Goal: Task Accomplishment & Management: Use online tool/utility

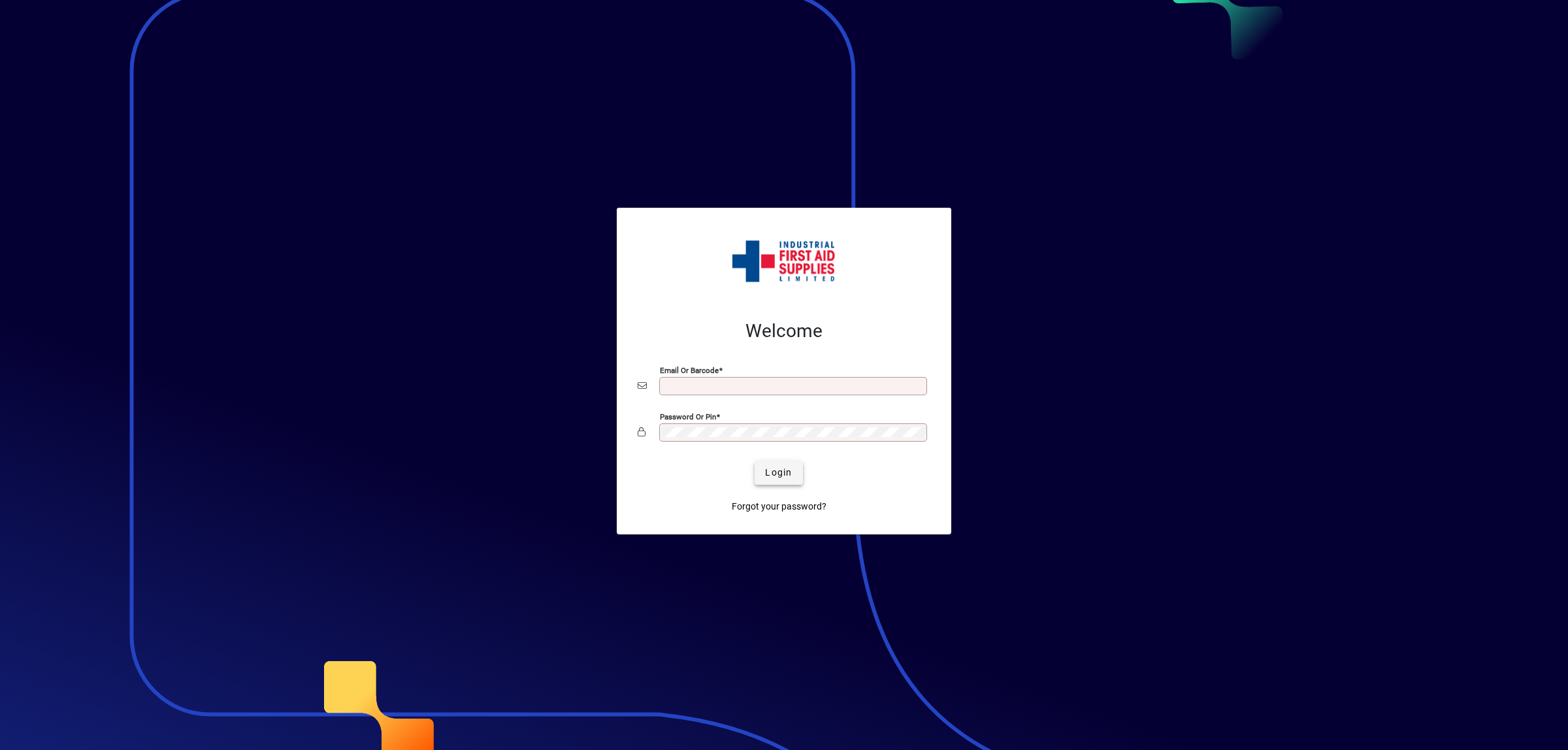
type input "**********"
click at [782, 469] on span "Login" at bounding box center [779, 472] width 27 height 13
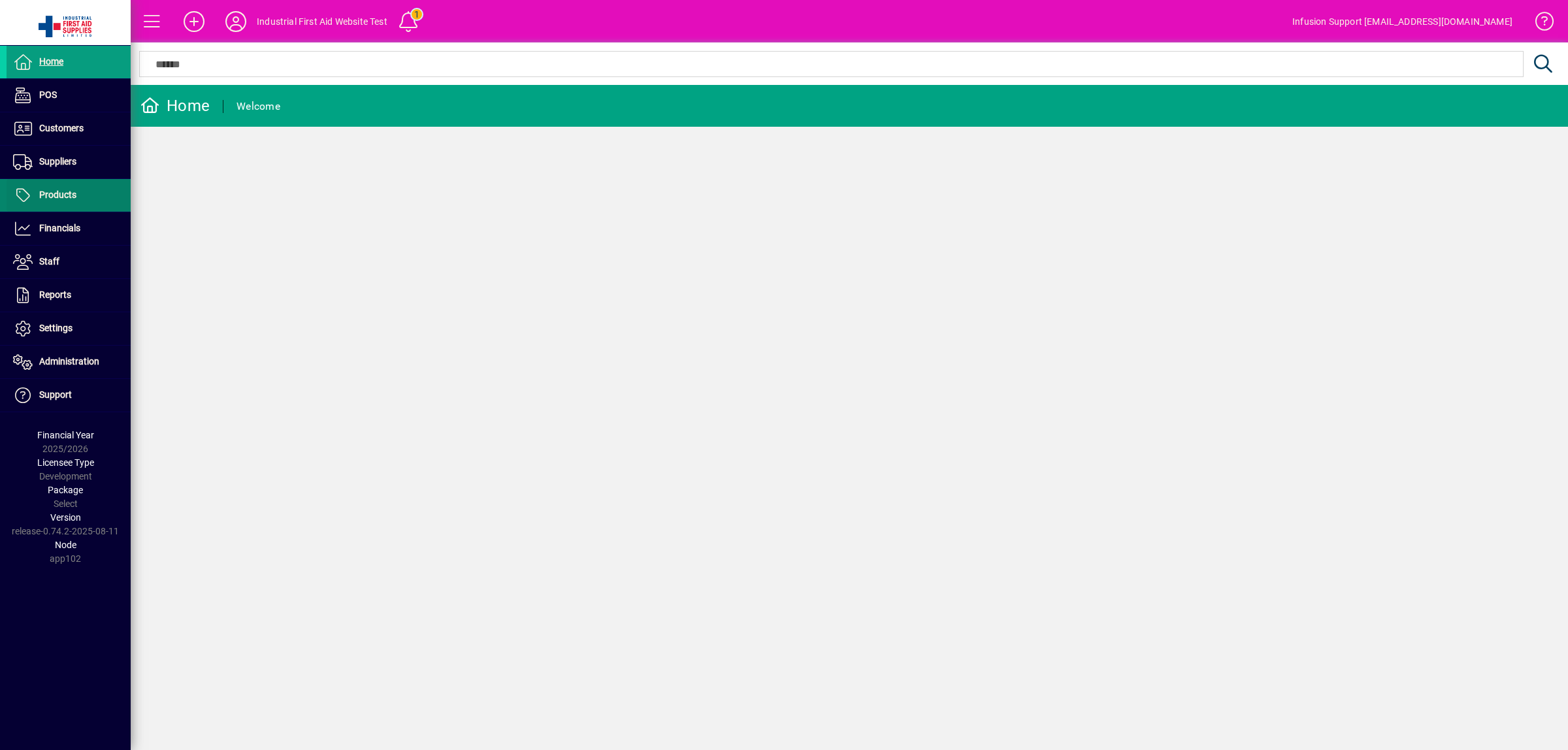
click at [60, 194] on span "Products" at bounding box center [58, 194] width 37 height 11
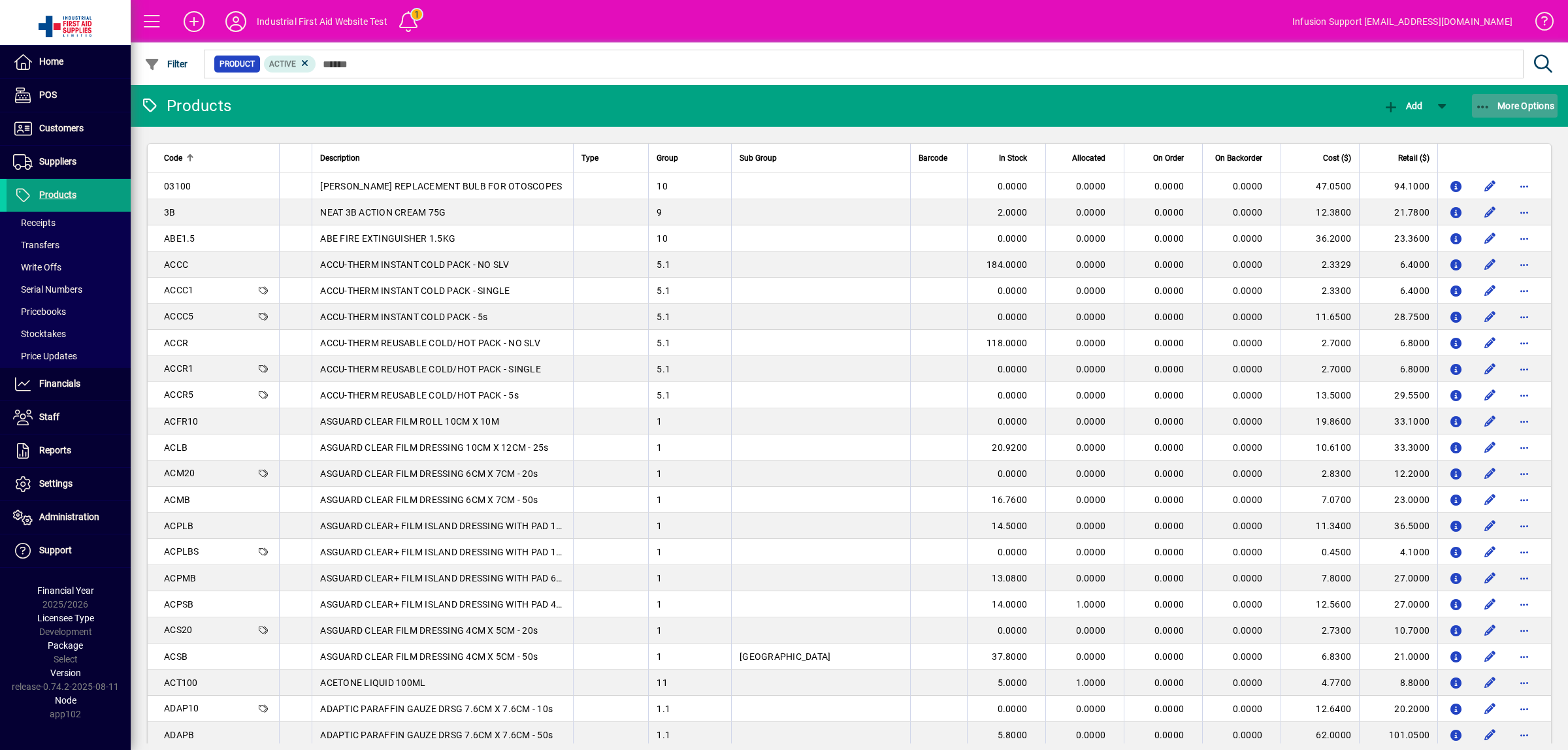
click at [1488, 103] on icon "button" at bounding box center [1483, 107] width 16 height 13
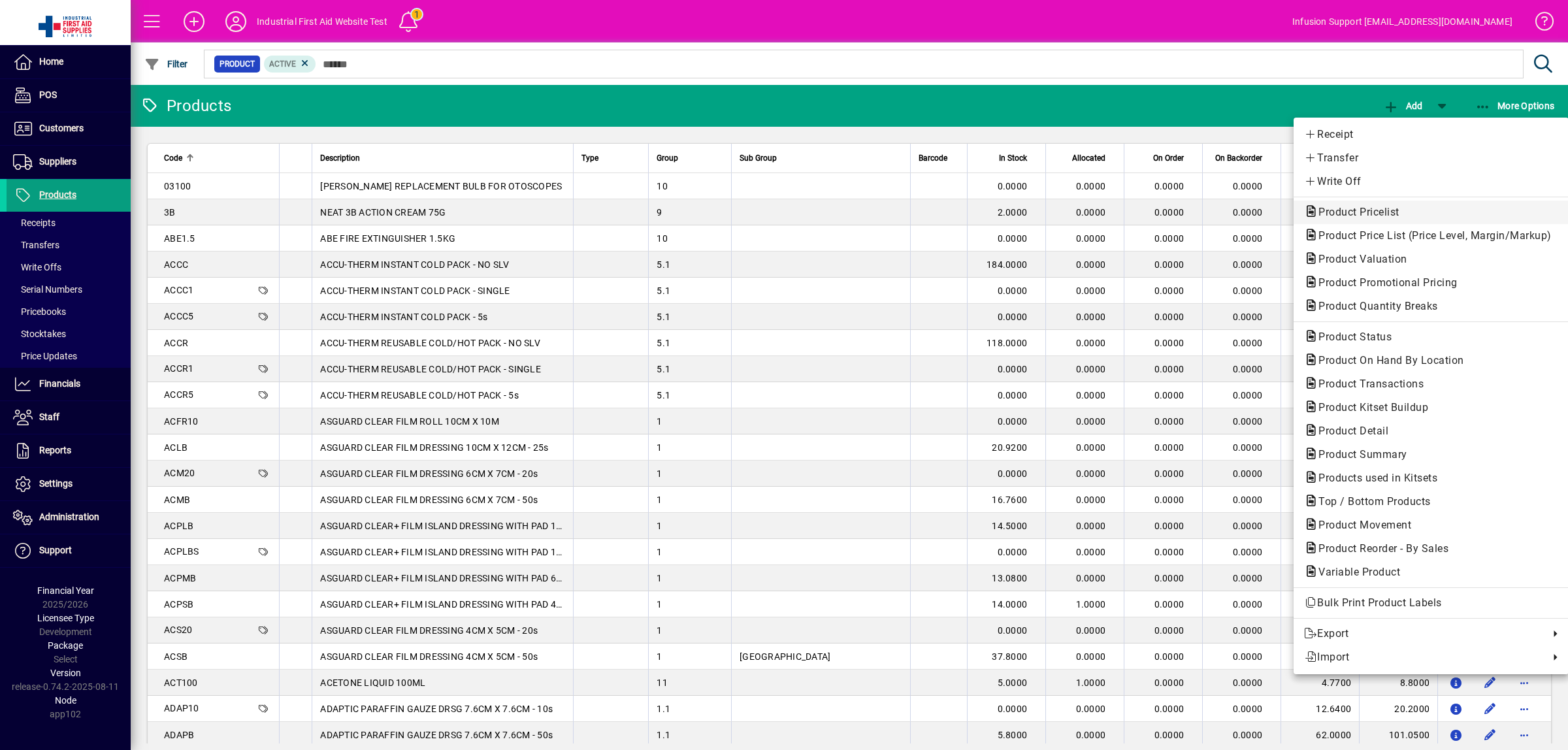
click at [1387, 211] on span "Product Pricelist" at bounding box center [1355, 212] width 102 height 13
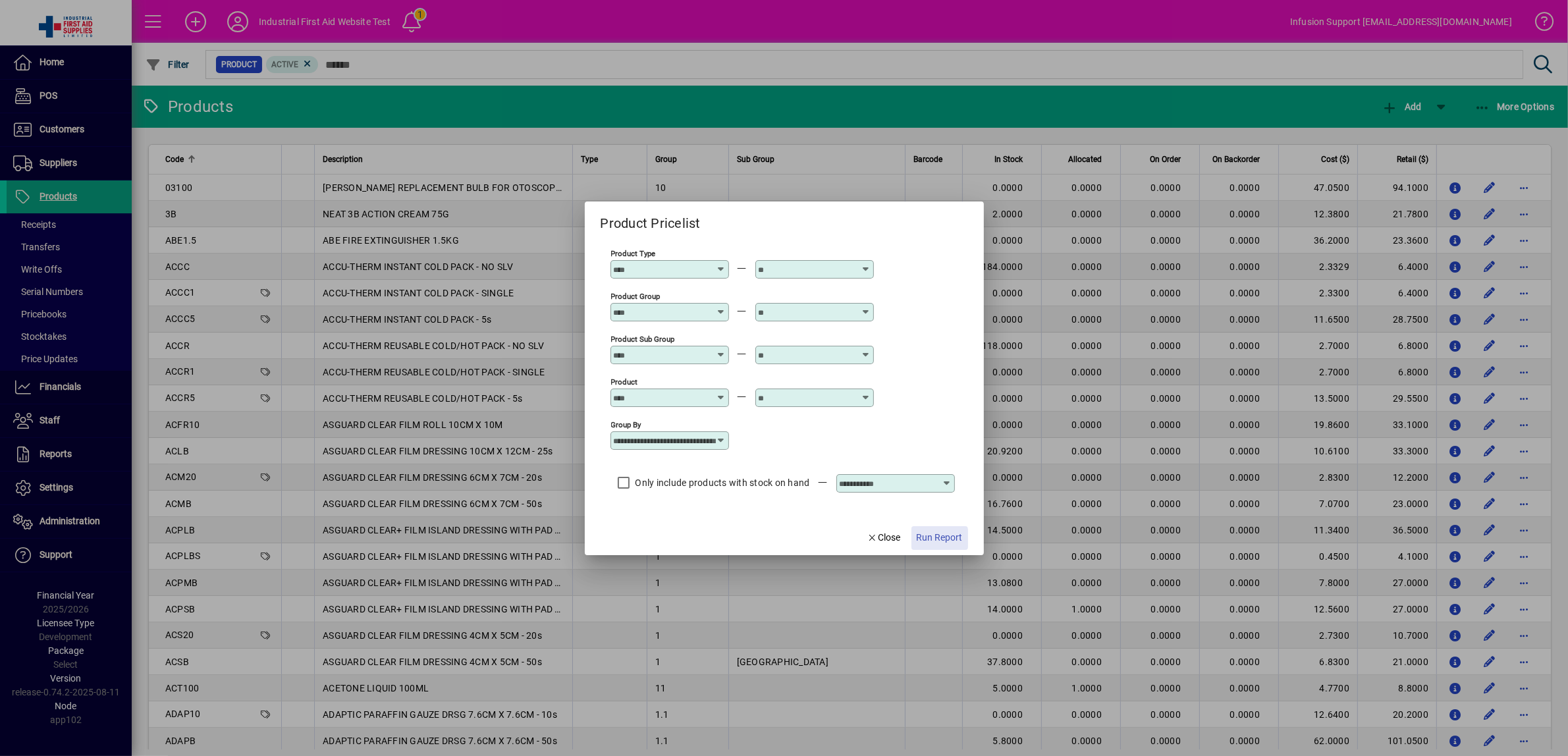
click at [931, 541] on span "Run Report" at bounding box center [939, 537] width 46 height 14
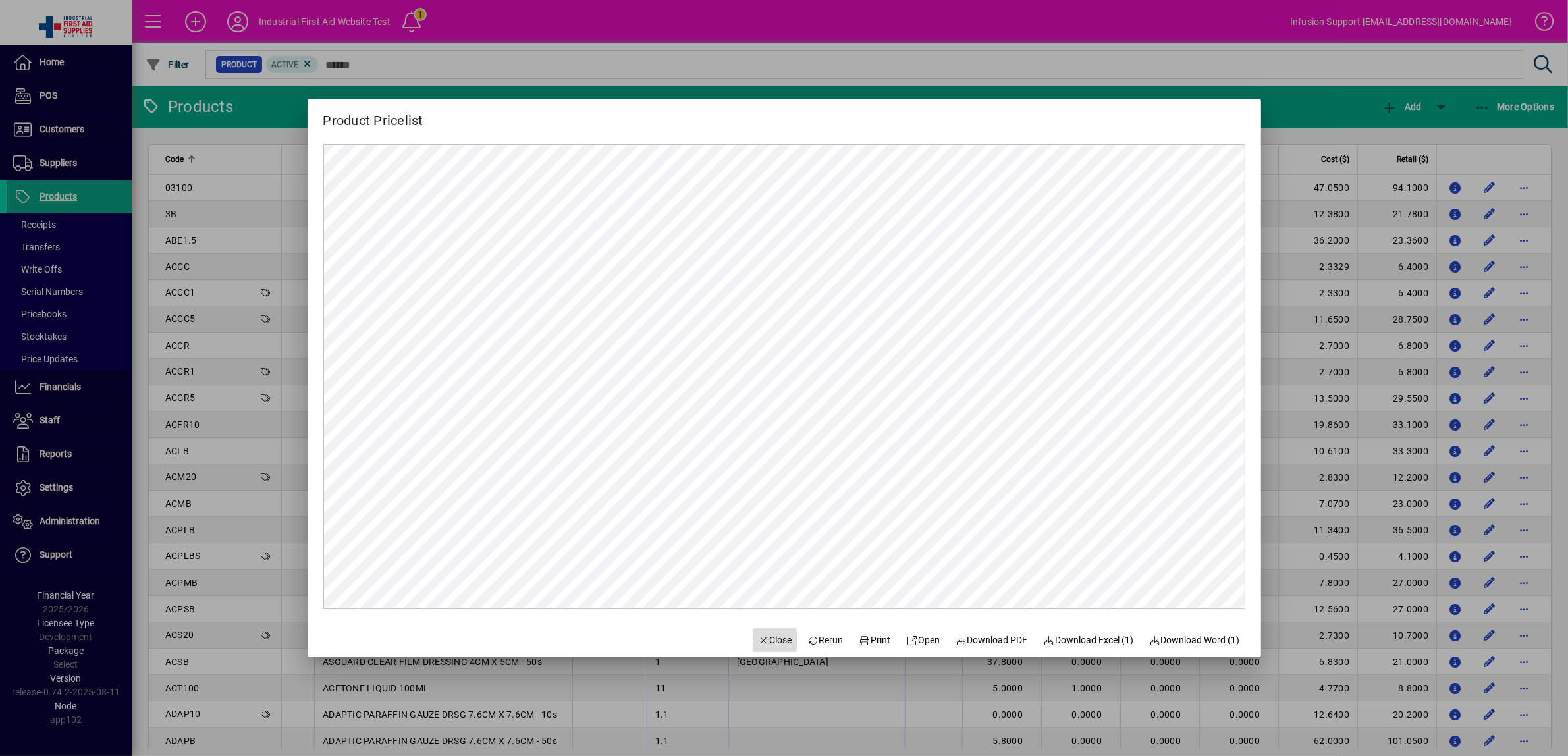
click at [761, 637] on span "Close" at bounding box center [775, 639] width 34 height 14
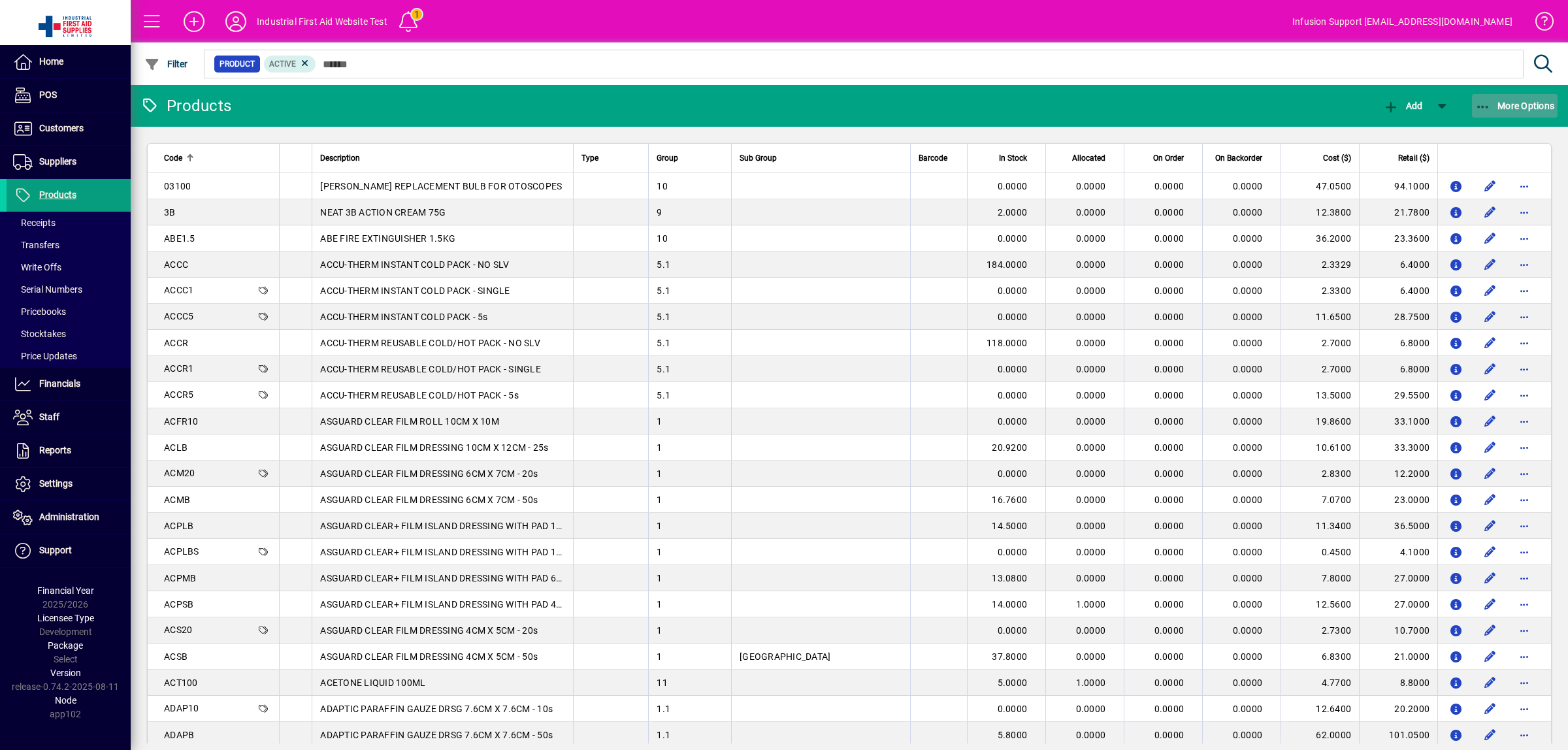
click at [1482, 103] on icon "button" at bounding box center [1483, 107] width 16 height 13
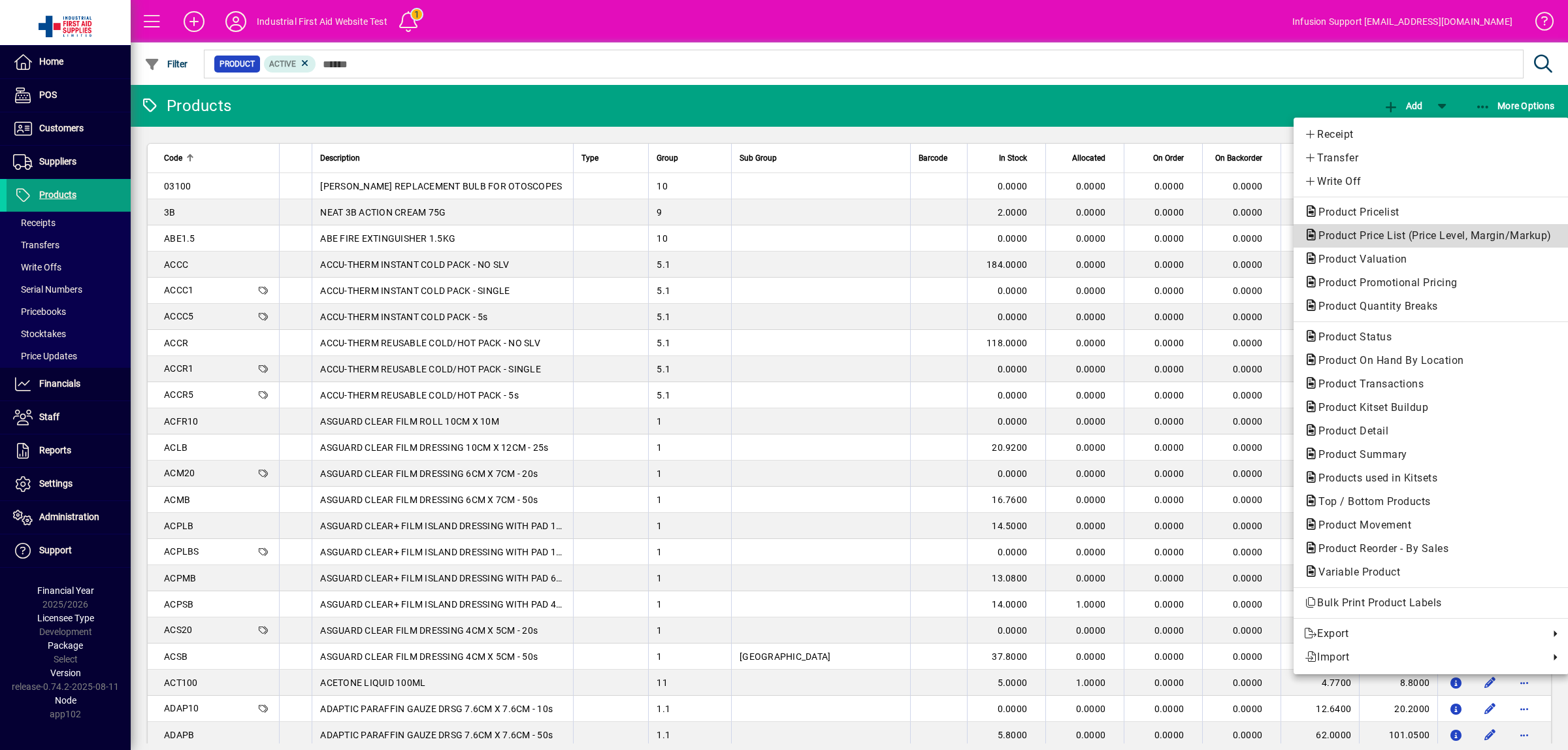
click at [1416, 234] on span "Product Price List (Price Level, Margin/Markup)" at bounding box center [1431, 236] width 254 height 13
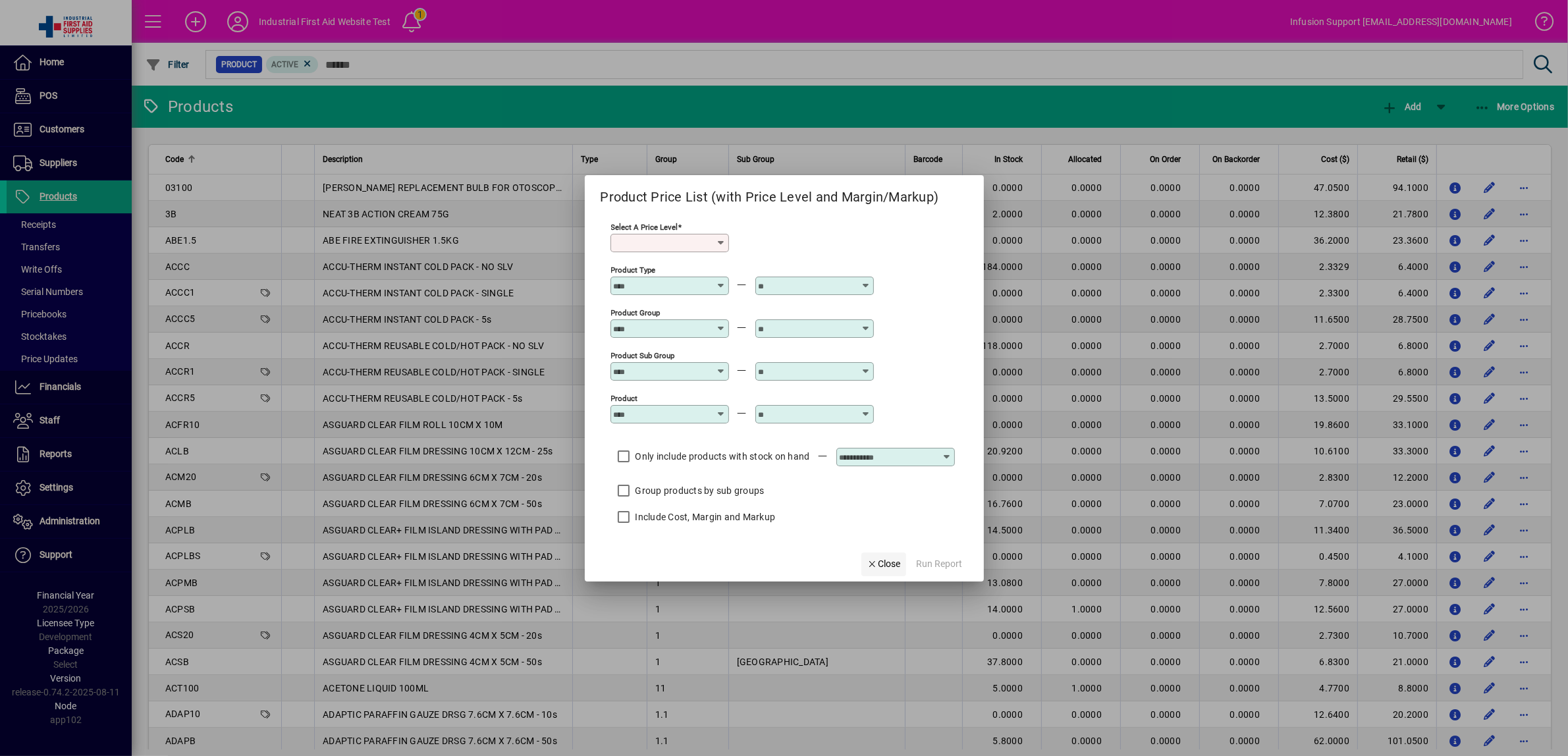
click at [889, 567] on span "Close" at bounding box center [884, 563] width 34 height 14
